Goal: Transaction & Acquisition: Purchase product/service

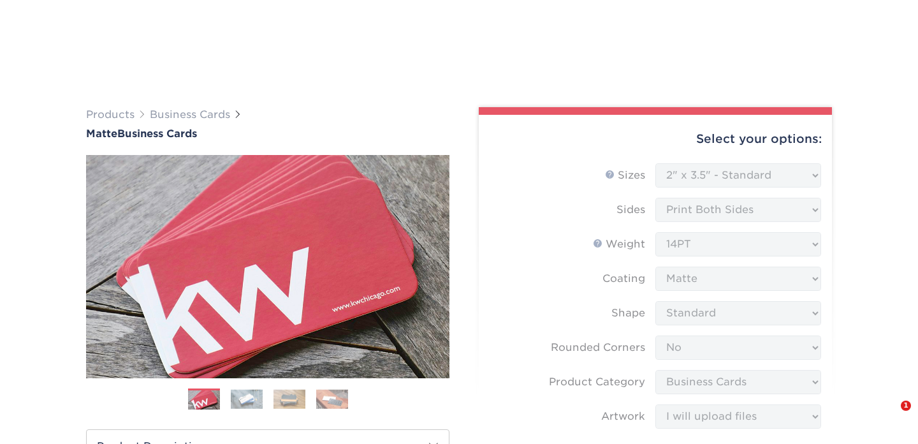
select select "2.00x3.50"
select select "0"
select select "3b5148f1-0588-4f88-a218-97bcfdce65c1"
select select "upload"
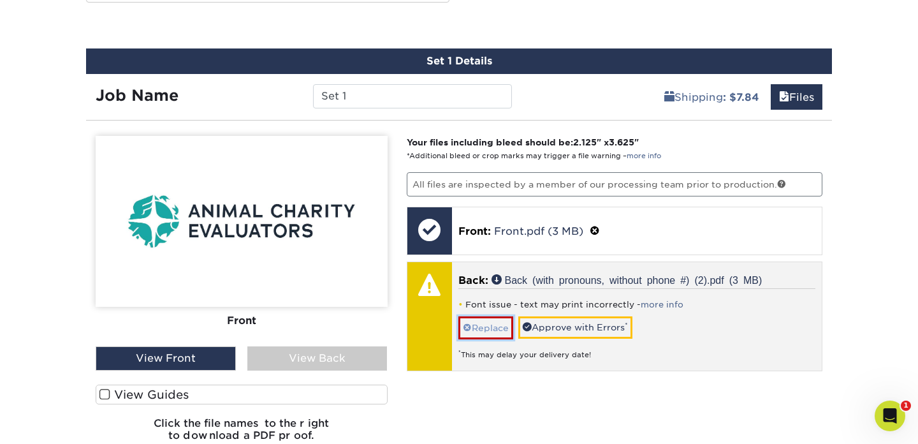
click at [501, 328] on link "Replace" at bounding box center [485, 327] width 55 height 22
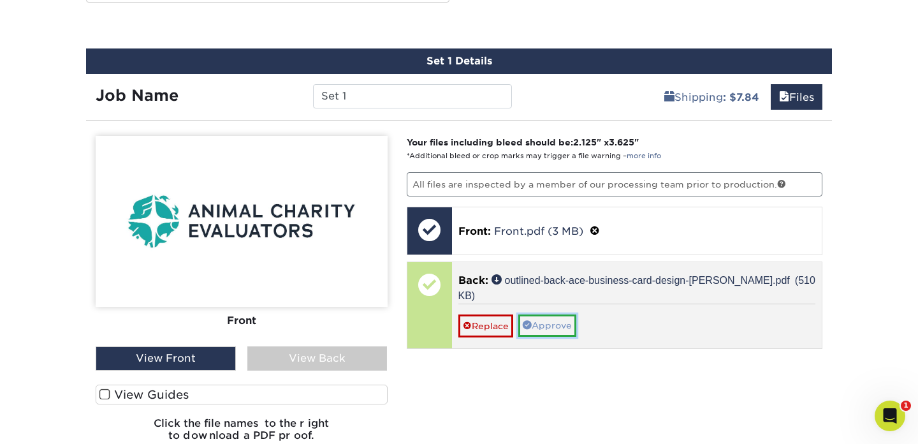
click at [554, 328] on link "Approve" at bounding box center [547, 325] width 58 height 22
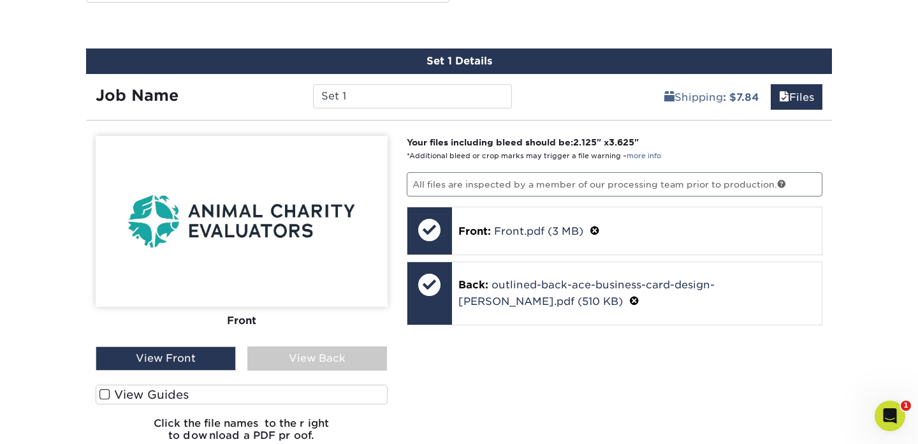
click at [331, 353] on div "View Back" at bounding box center [317, 358] width 140 height 24
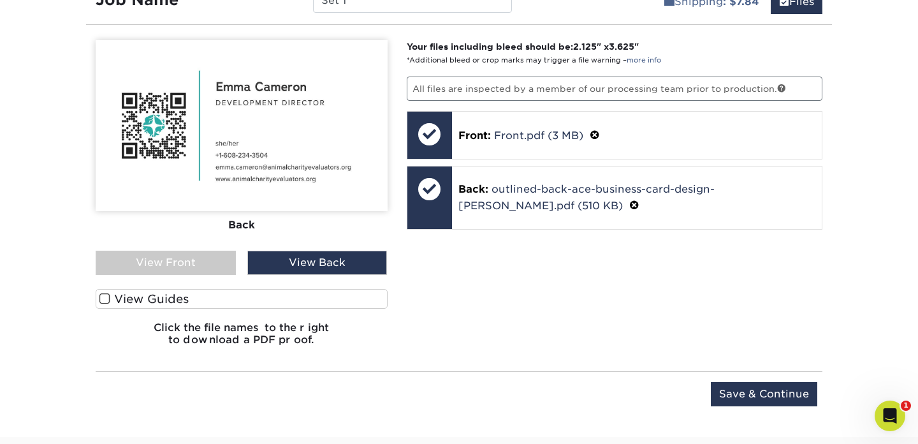
scroll to position [790, 0]
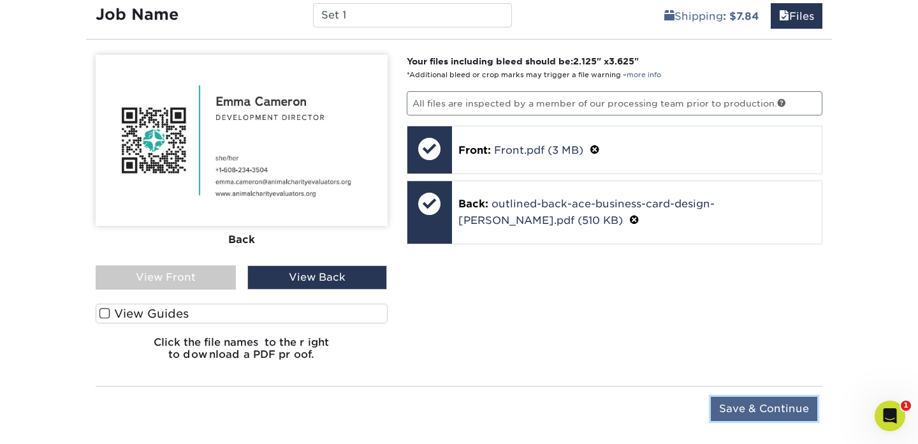
click at [756, 414] on input "Save & Continue" at bounding box center [764, 408] width 106 height 24
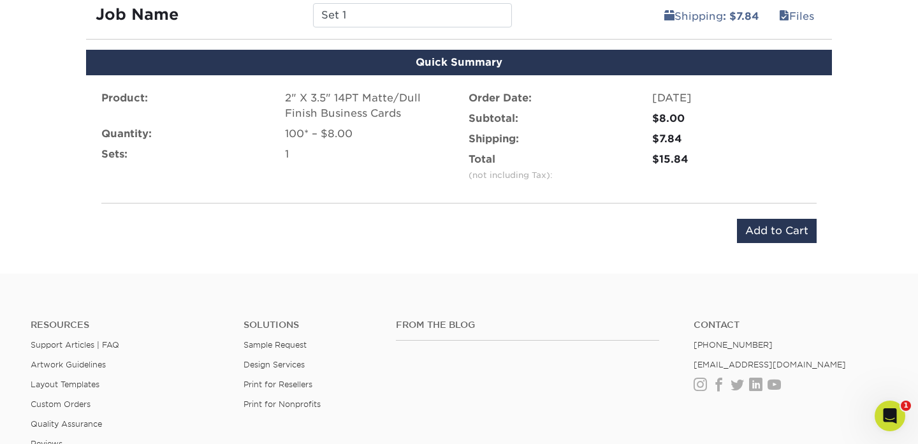
scroll to position [781, 0]
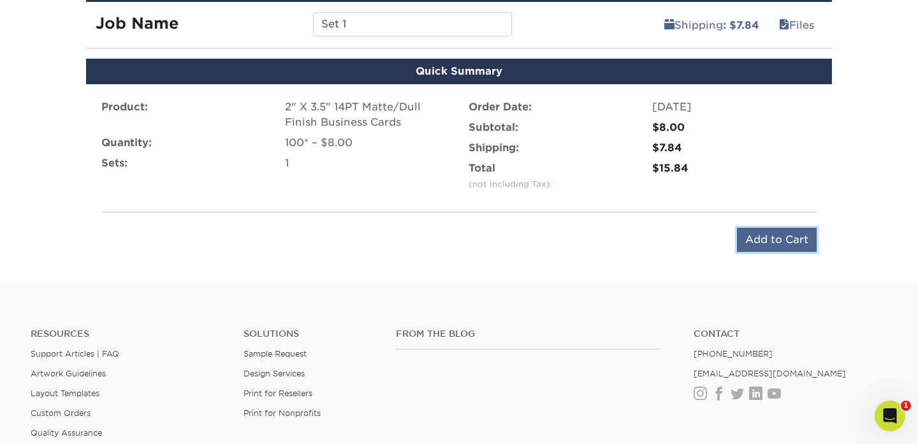
click at [774, 237] on input "Add to Cart" at bounding box center [777, 239] width 80 height 24
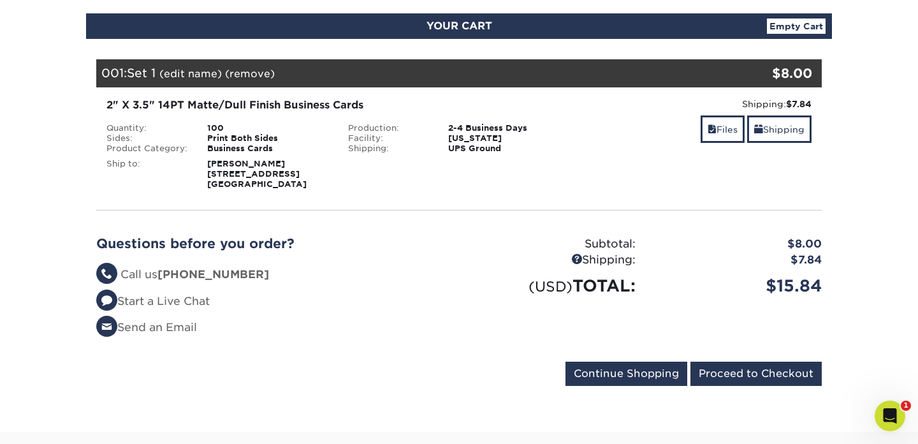
scroll to position [140, 0]
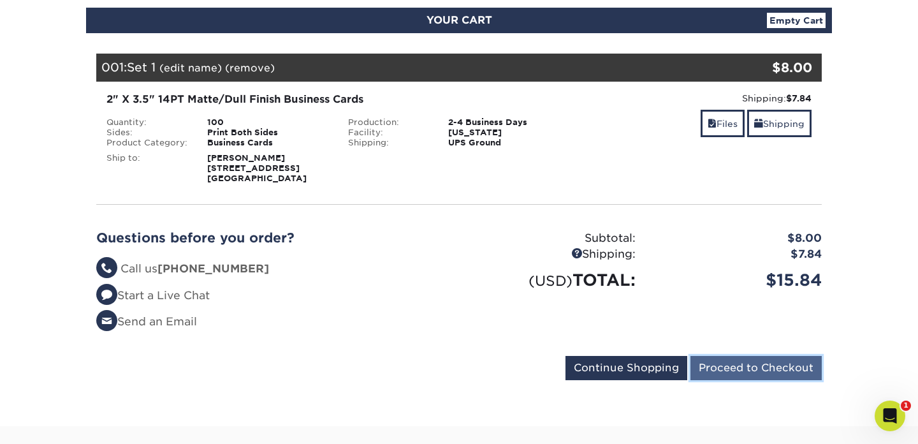
click at [734, 367] on input "Proceed to Checkout" at bounding box center [755, 368] width 131 height 24
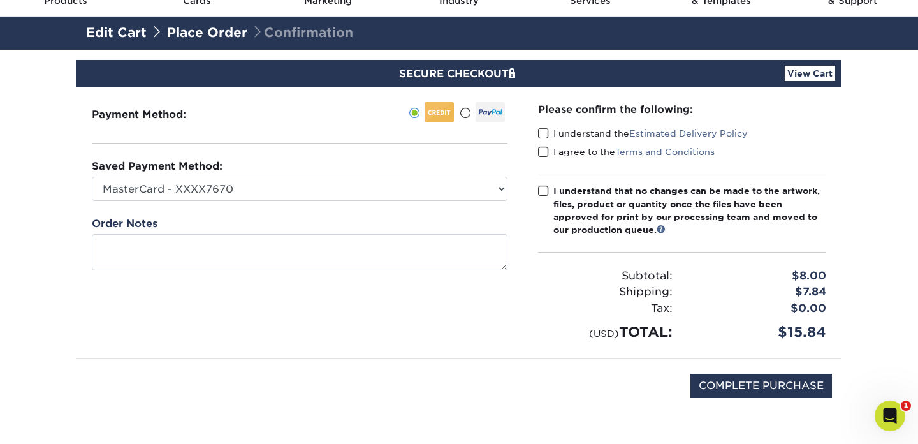
scroll to position [72, 0]
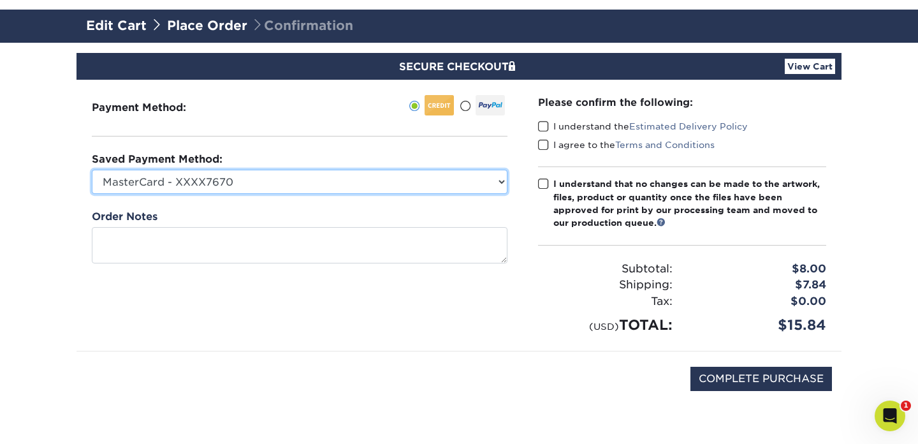
click at [268, 173] on select "MasterCard - XXXX7670 MasterCard - XXXX7670 New Credit Card" at bounding box center [299, 182] width 415 height 24
click at [240, 175] on select "MasterCard - XXXX7670 MasterCard - XXXX7670 New Credit Card" at bounding box center [299, 182] width 415 height 24
select select
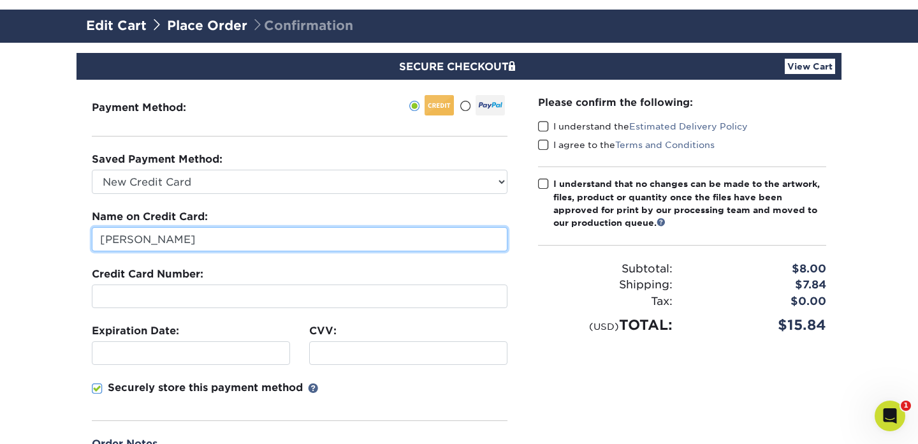
click at [210, 240] on input "Gina Stuessy" at bounding box center [299, 239] width 415 height 24
drag, startPoint x: 210, startPoint y: 240, endPoint x: 110, endPoint y: 238, distance: 100.7
click at [110, 238] on input "Gina Stuessy" at bounding box center [299, 239] width 415 height 24
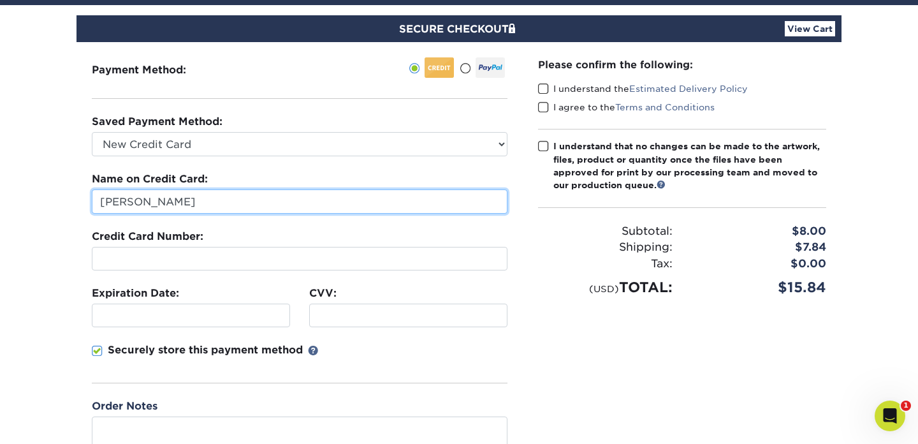
scroll to position [112, 0]
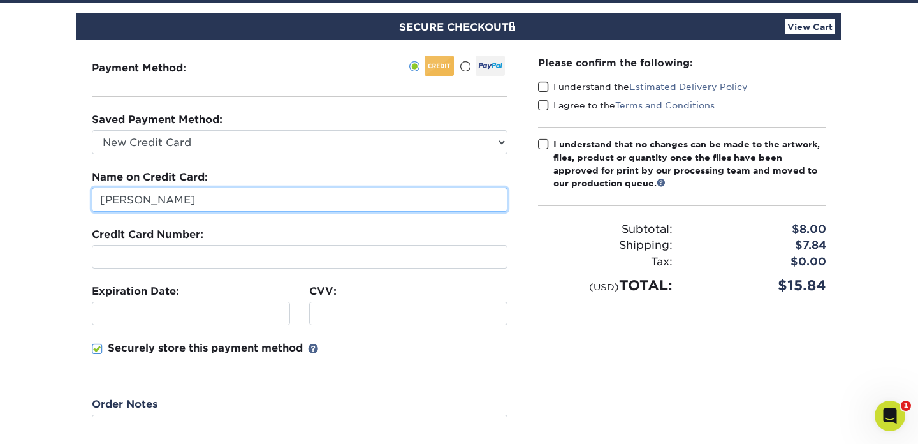
drag, startPoint x: 210, startPoint y: 205, endPoint x: 80, endPoint y: 202, distance: 130.0
click at [80, 202] on div "Payment Method:" at bounding box center [299, 253] width 446 height 426
paste input "es"
type input "Charles Messinger"
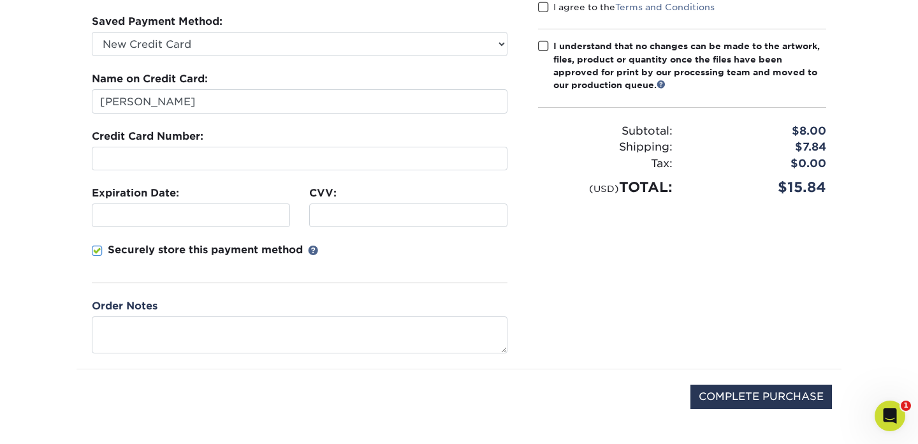
scroll to position [213, 0]
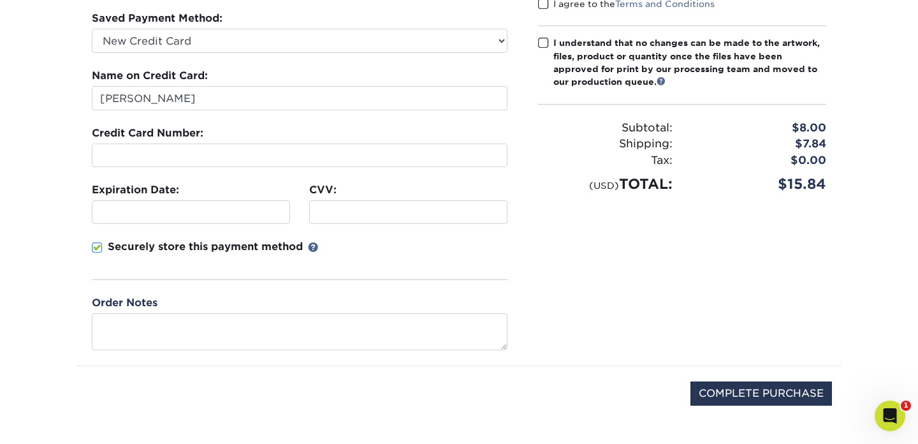
click at [521, 272] on div "Payment Method:" at bounding box center [299, 152] width 446 height 426
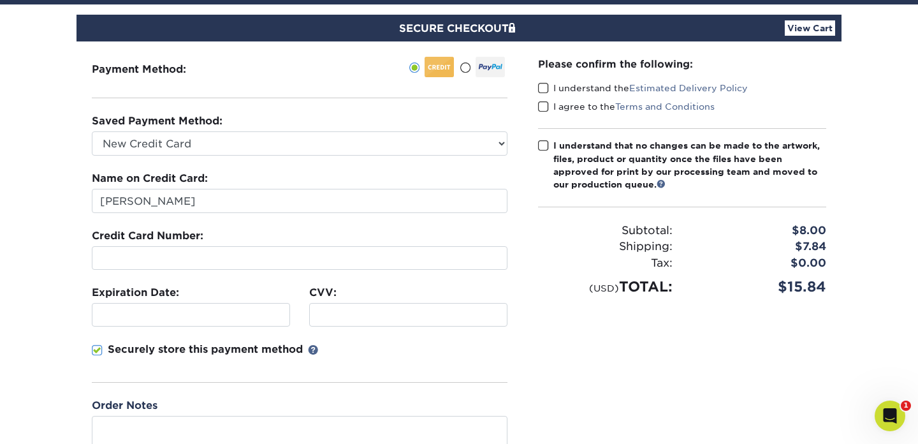
scroll to position [79, 0]
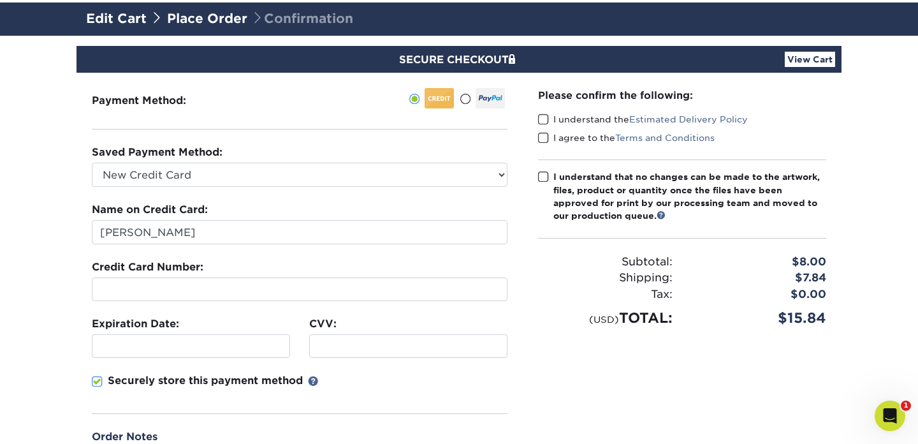
click at [544, 117] on span at bounding box center [543, 119] width 11 height 12
click at [0, 0] on input "I understand the Estimated Delivery Policy" at bounding box center [0, 0] width 0 height 0
click at [544, 136] on span at bounding box center [543, 138] width 11 height 12
click at [0, 0] on input "I agree to the Terms and Conditions" at bounding box center [0, 0] width 0 height 0
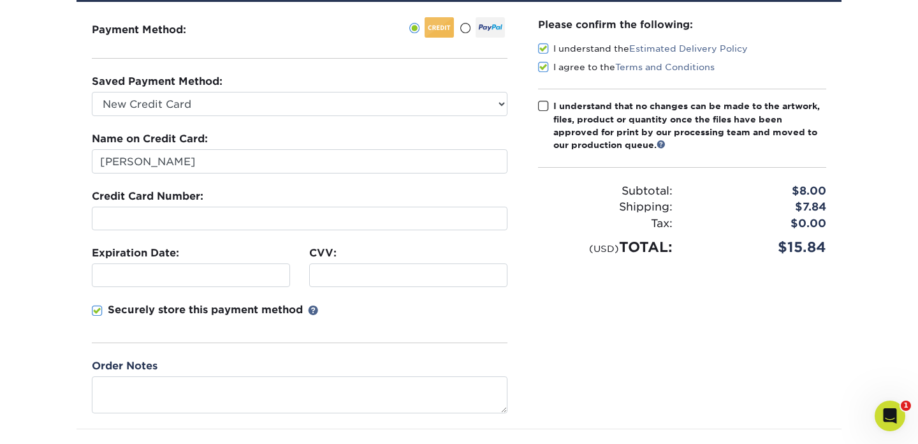
scroll to position [231, 0]
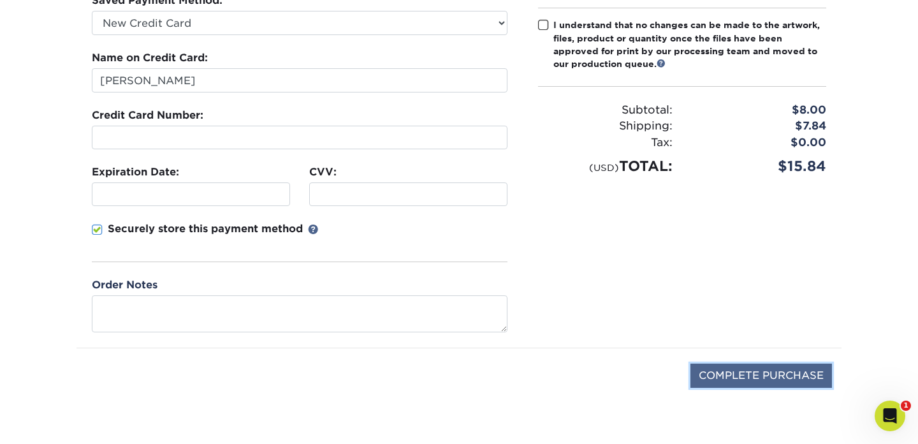
click at [736, 372] on input "COMPLETE PURCHASE" at bounding box center [760, 375] width 141 height 24
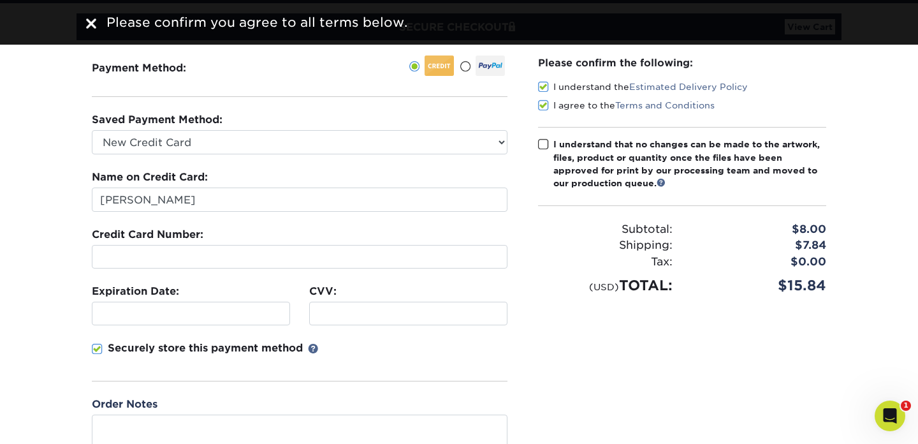
scroll to position [50, 0]
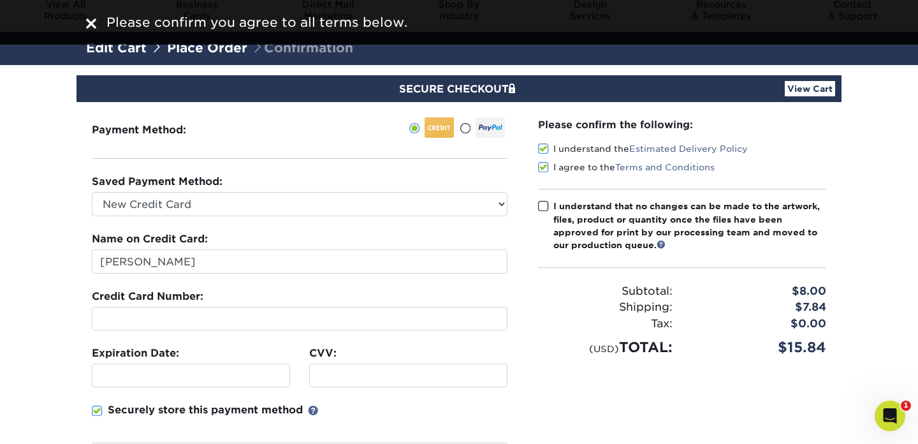
click at [544, 206] on span at bounding box center [543, 206] width 11 height 12
click at [0, 0] on input "I understand that no changes can be made to the artwork, files, product or quan…" at bounding box center [0, 0] width 0 height 0
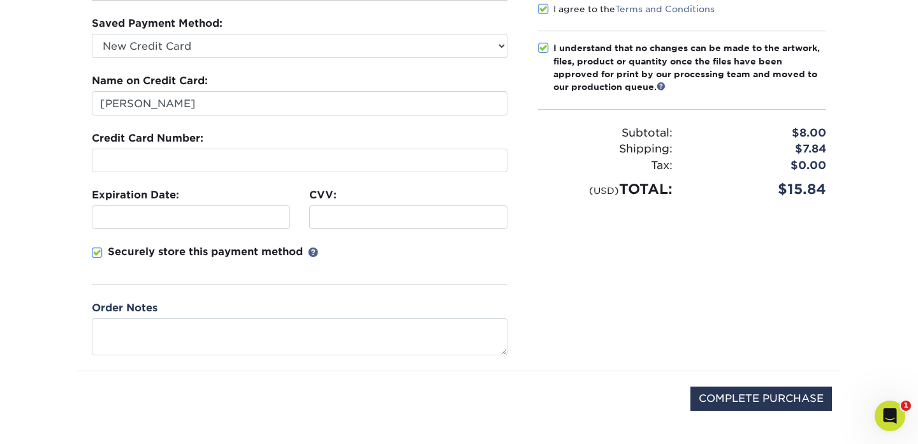
scroll to position [219, 0]
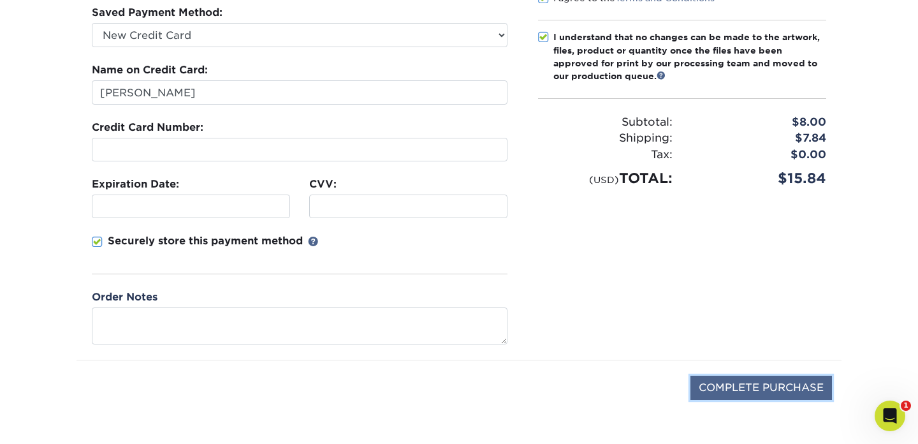
click at [737, 384] on input "COMPLETE PURCHASE" at bounding box center [760, 387] width 141 height 24
type input "PROCESSING, PLEASE WAIT..."
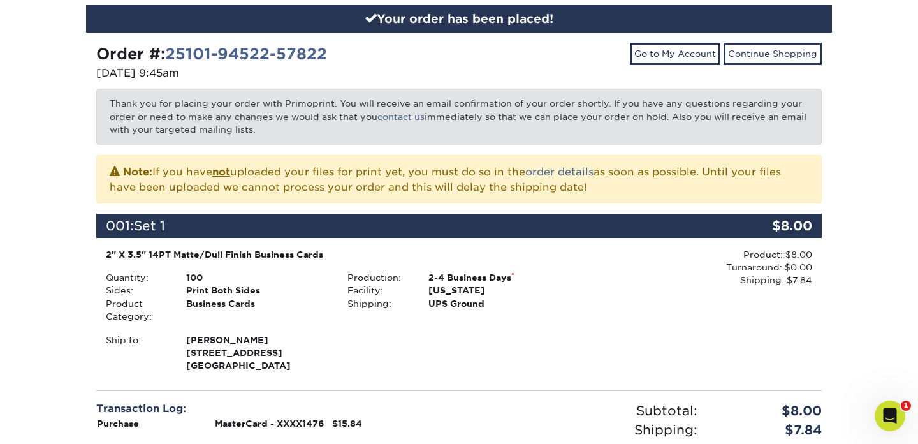
scroll to position [145, 0]
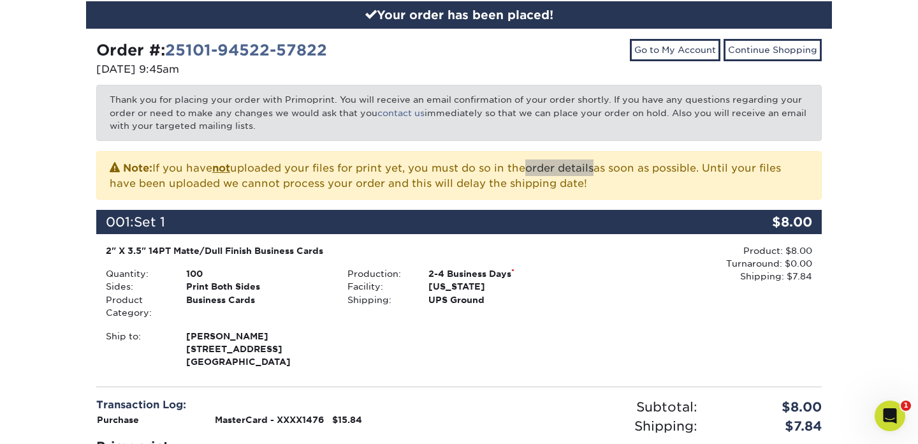
drag, startPoint x: 589, startPoint y: 164, endPoint x: 514, endPoint y: 0, distance: 180.8
click at [0, 0] on div "Your order has been placed! Order #: 25101-94522-57822 10/01/2025 9:45am Go to …" at bounding box center [459, 288] width 918 height 635
click at [425, 153] on div "Note: If you have not uploaded your files for print yet, you must do so in the …" at bounding box center [458, 175] width 725 height 48
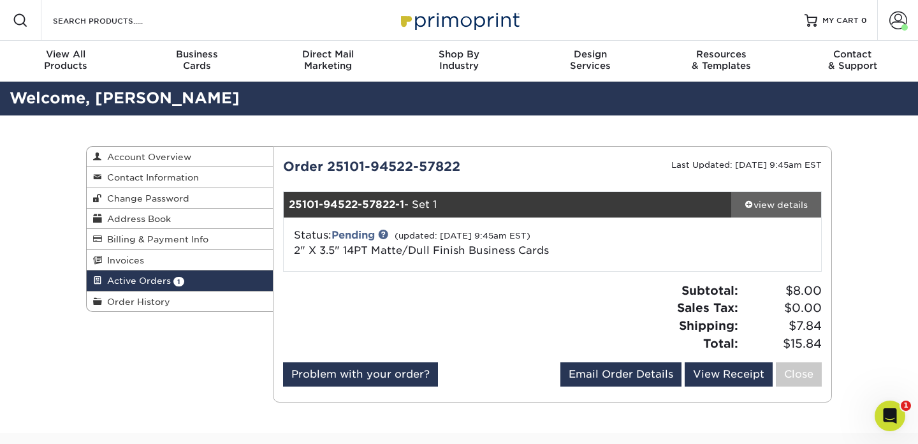
click at [780, 203] on div "view details" at bounding box center [776, 204] width 90 height 13
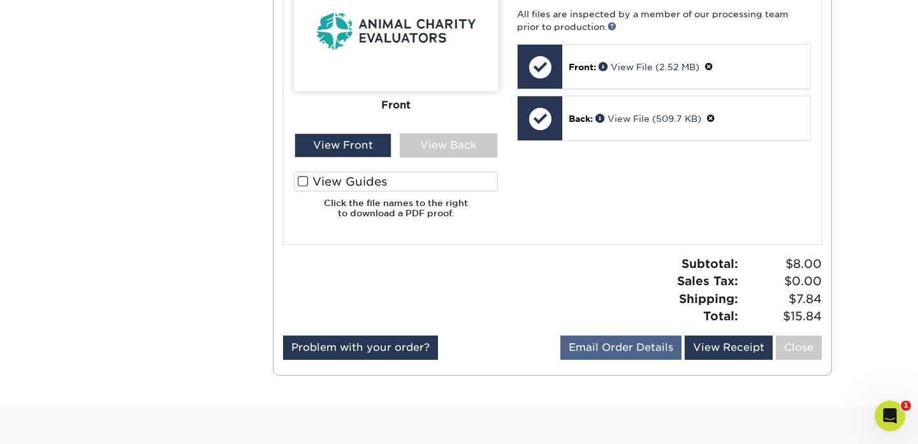
scroll to position [582, 0]
